Goal: Information Seeking & Learning: Check status

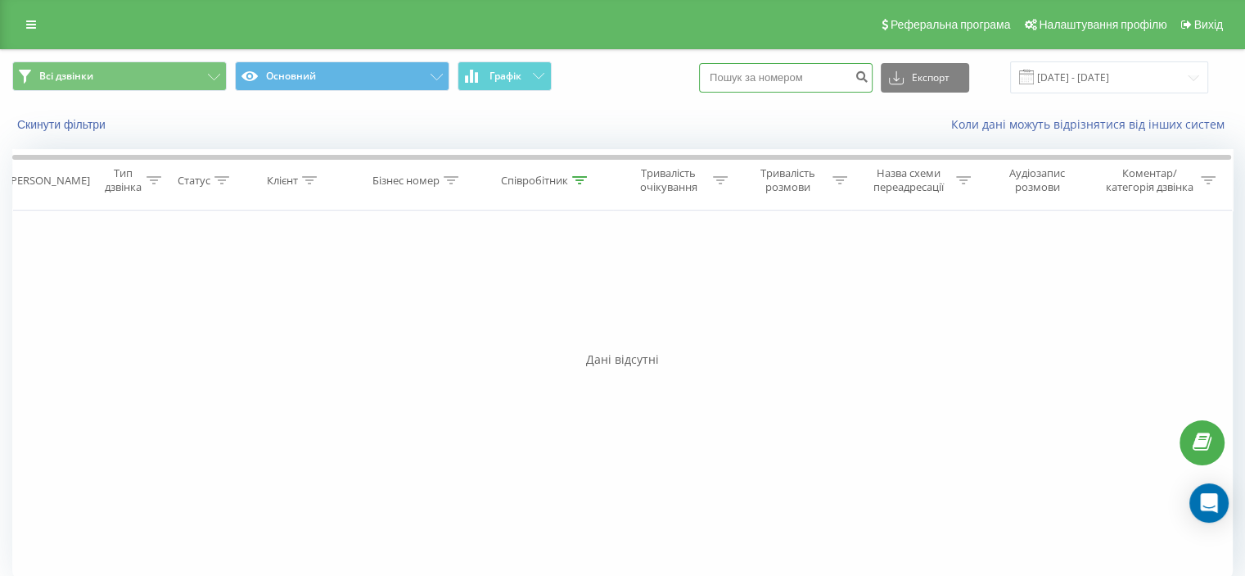
click at [821, 77] on input at bounding box center [786, 77] width 174 height 29
paste input "0931068716"
type input "0931068716"
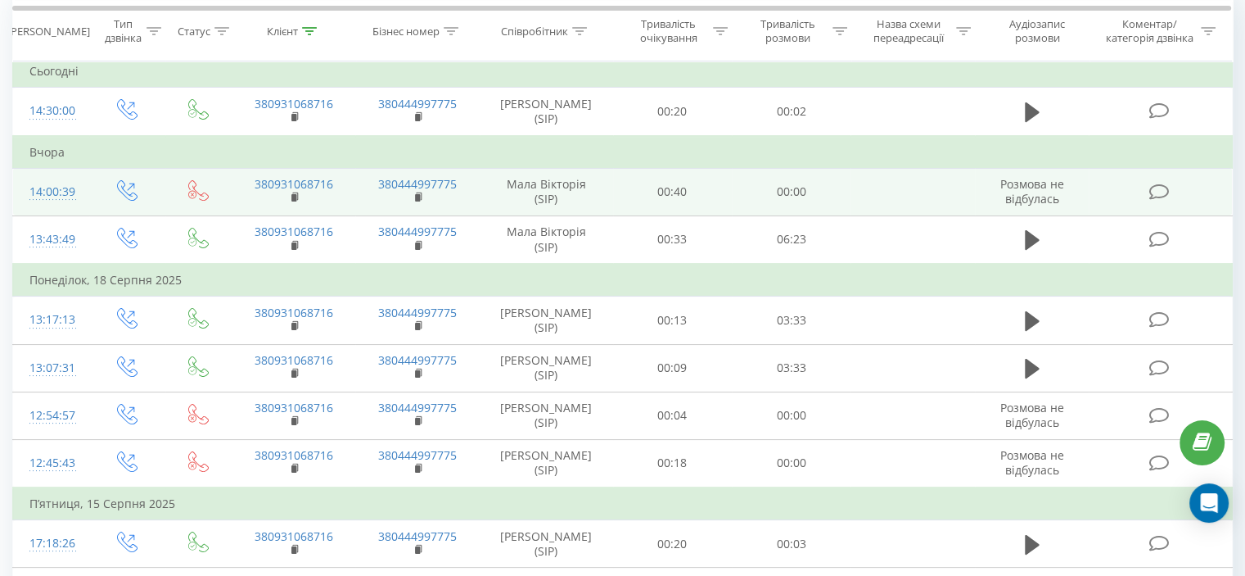
scroll to position [164, 0]
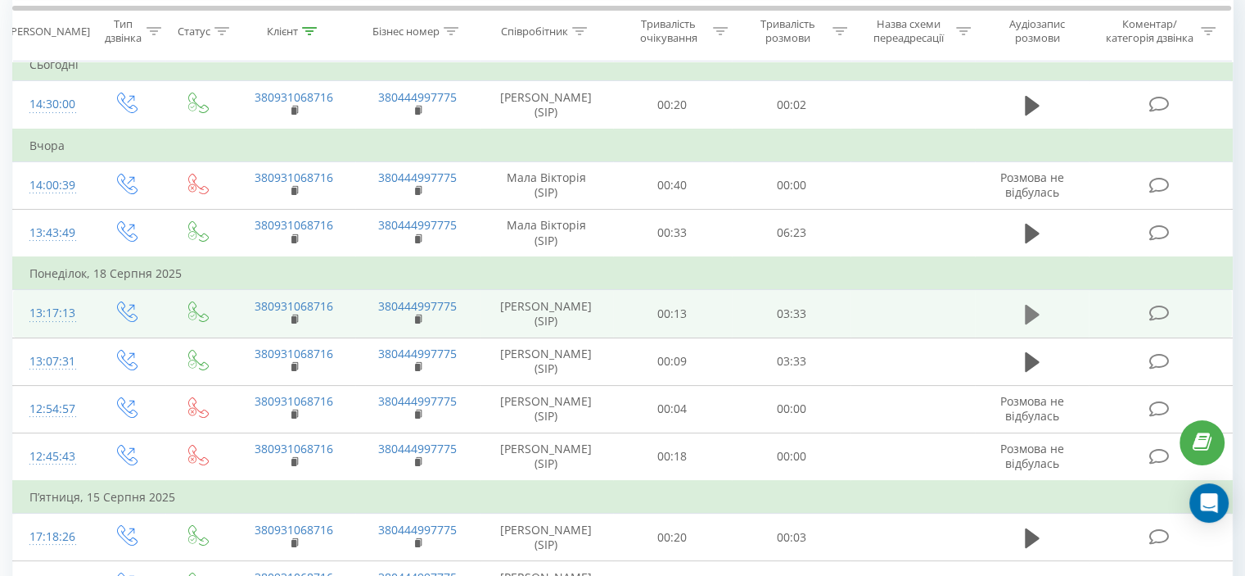
click at [1027, 307] on icon at bounding box center [1032, 315] width 15 height 20
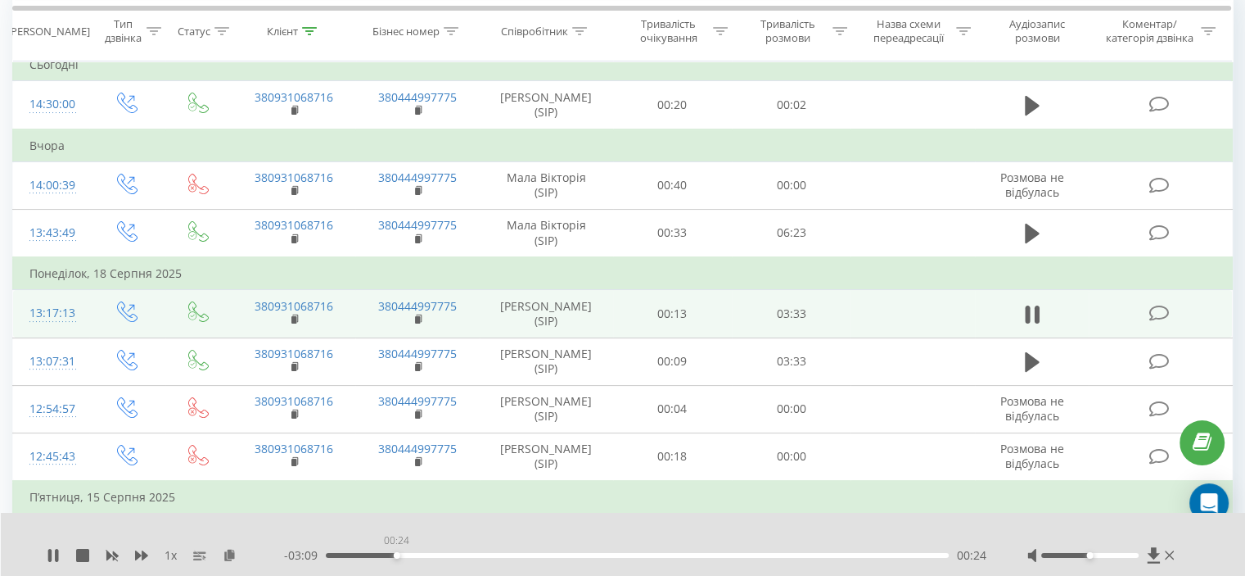
click at [396, 556] on div "00:24" at bounding box center [637, 555] width 623 height 5
click at [421, 556] on div "00:32" at bounding box center [637, 555] width 623 height 5
click at [444, 556] on div "00:33" at bounding box center [637, 555] width 623 height 5
click at [470, 559] on div "- 02:52 00:40 00:40" at bounding box center [635, 555] width 702 height 16
click at [506, 557] on div "01:01" at bounding box center [637, 555] width 623 height 5
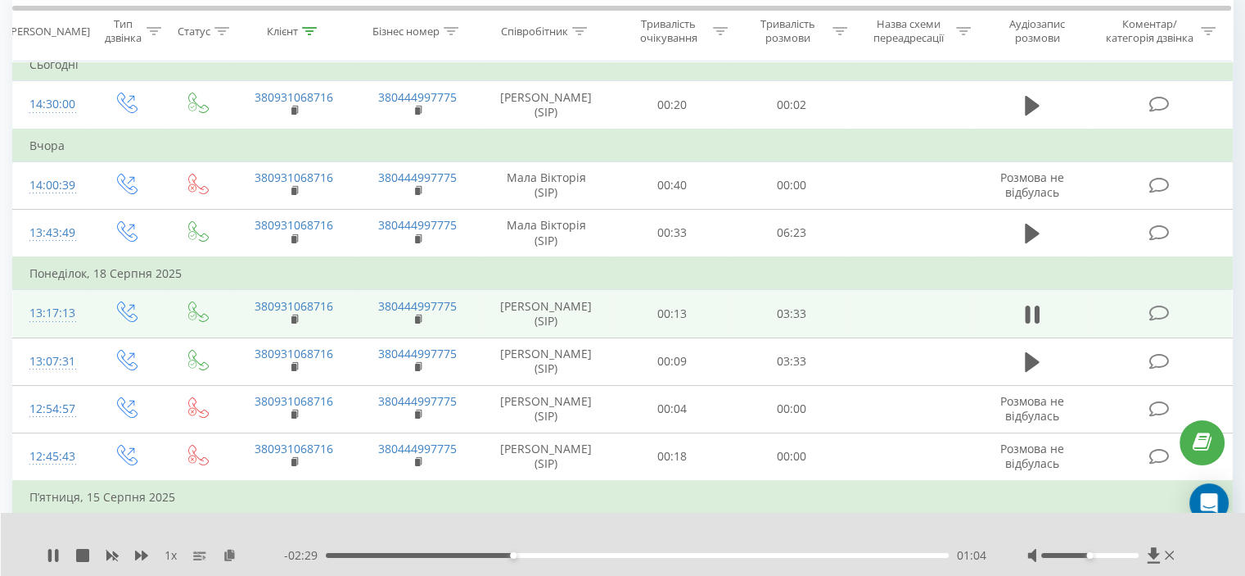
click at [533, 555] on div "01:04" at bounding box center [637, 555] width 623 height 5
click at [559, 554] on div "01:20" at bounding box center [637, 555] width 623 height 5
click at [596, 555] on div "01:32" at bounding box center [637, 555] width 623 height 5
click at [648, 556] on div "01:32" at bounding box center [637, 555] width 623 height 5
drag, startPoint x: 684, startPoint y: 556, endPoint x: 729, endPoint y: 556, distance: 45.0
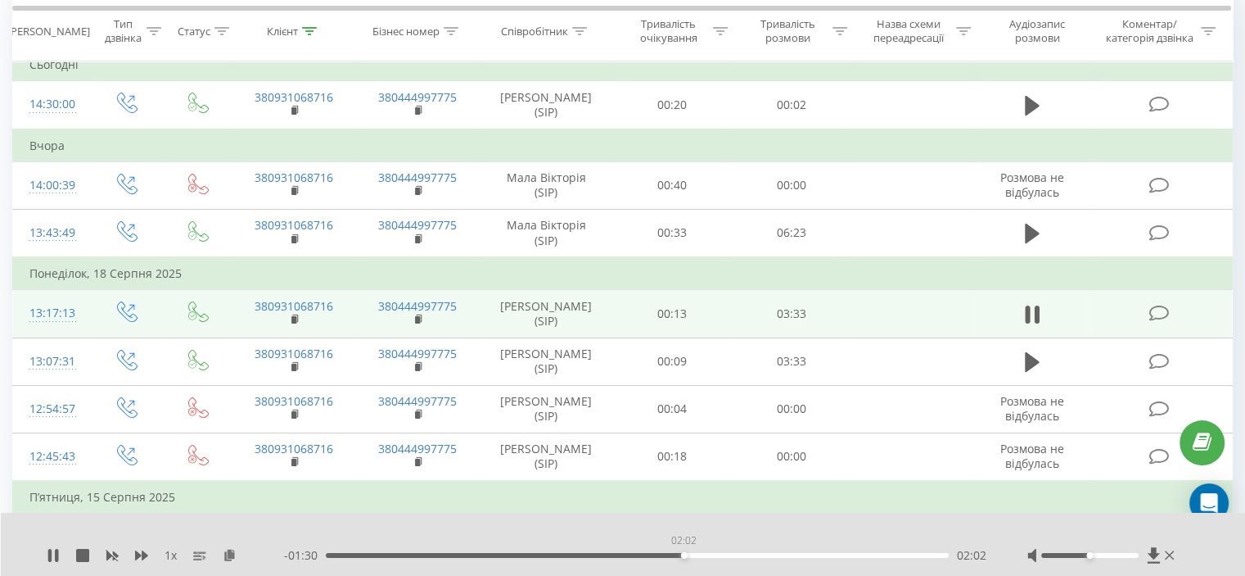
click at [684, 556] on div "02:02" at bounding box center [637, 555] width 623 height 5
click at [737, 556] on div "02:02" at bounding box center [637, 555] width 623 height 5
click at [782, 554] on div "00:00" at bounding box center [637, 555] width 623 height 5
click at [845, 554] on div "02:57" at bounding box center [637, 555] width 623 height 5
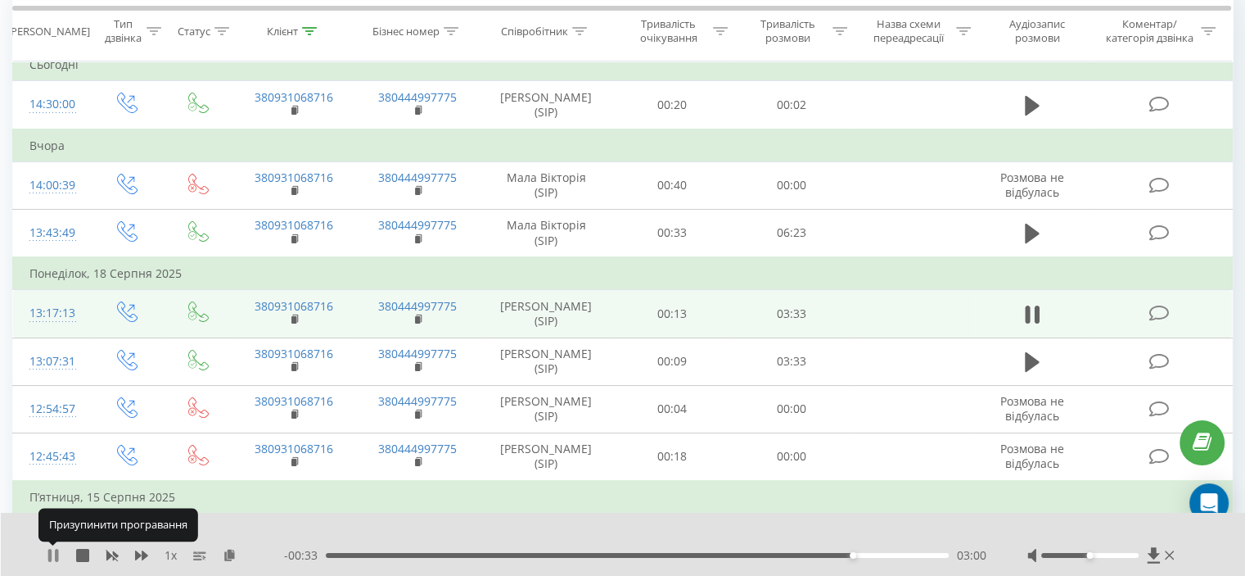
click at [55, 557] on icon at bounding box center [56, 555] width 3 height 13
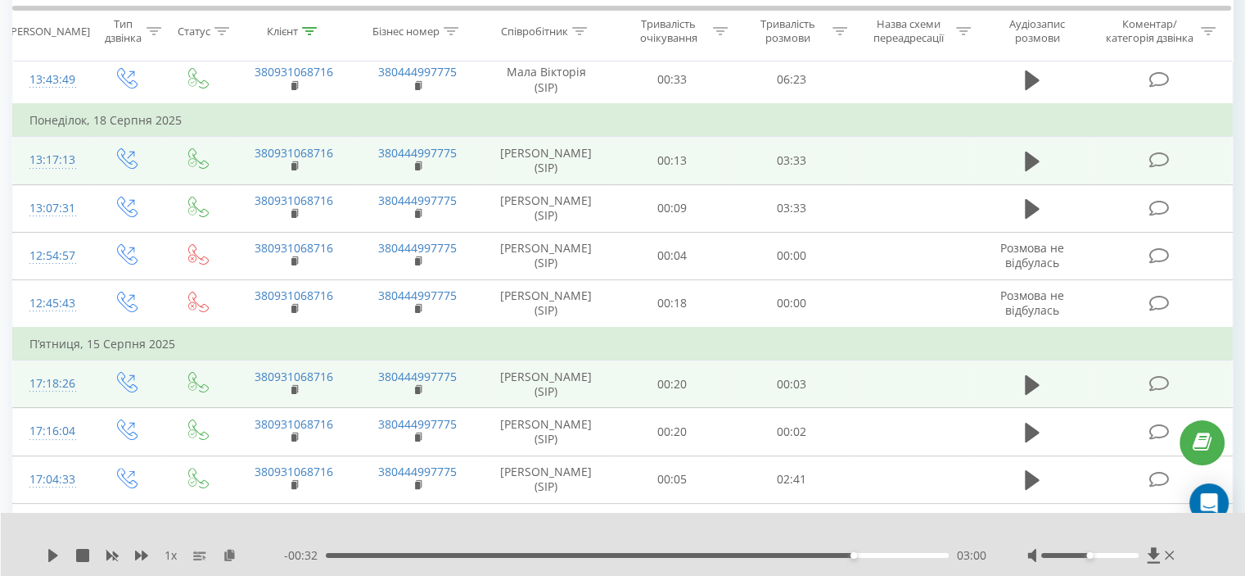
scroll to position [327, 0]
